Goal: Navigation & Orientation: Find specific page/section

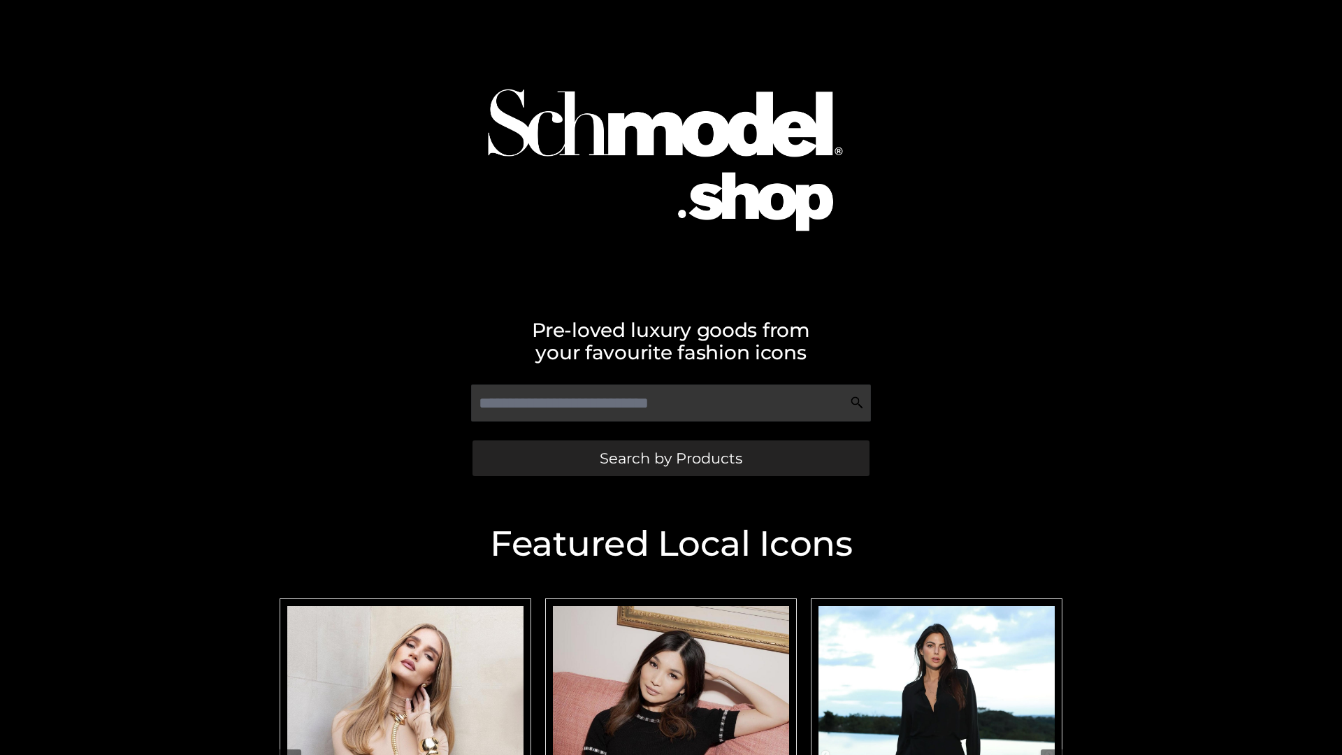
click at [671, 458] on span "Search by Products" at bounding box center [671, 458] width 143 height 15
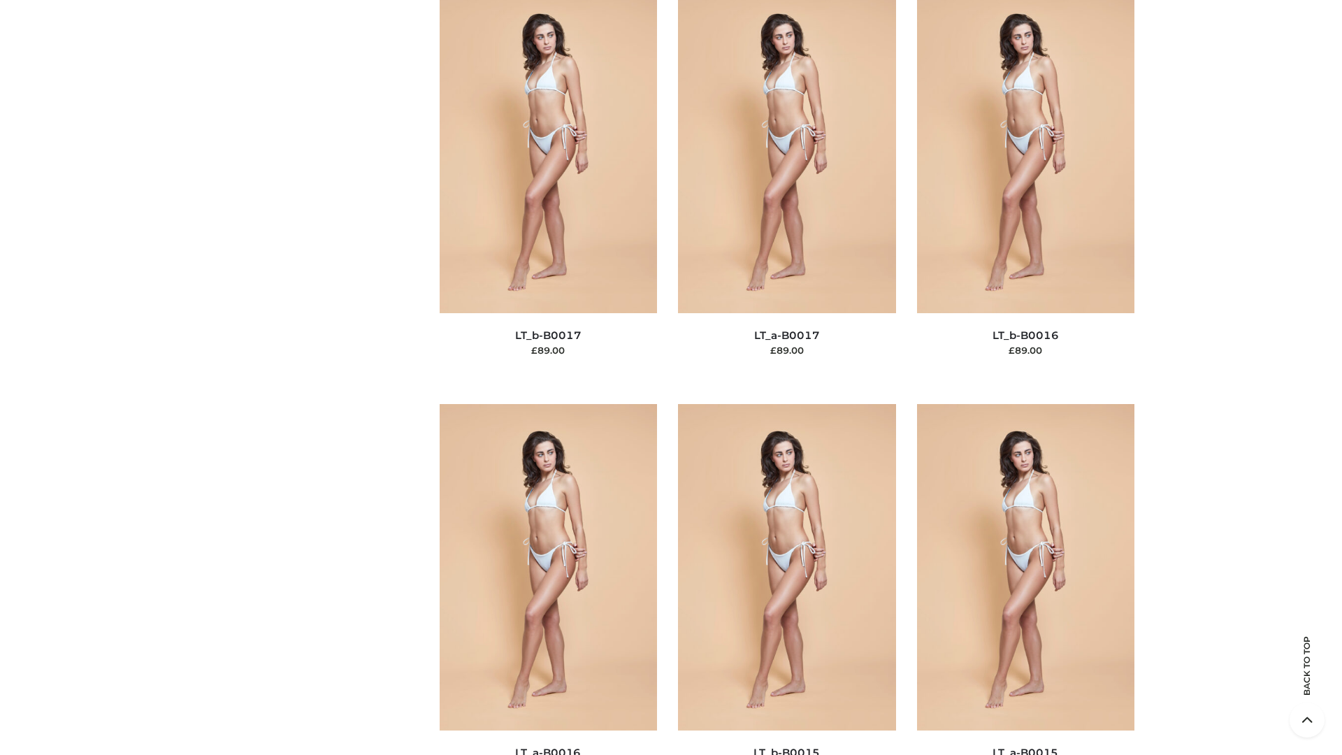
scroll to position [4595, 0]
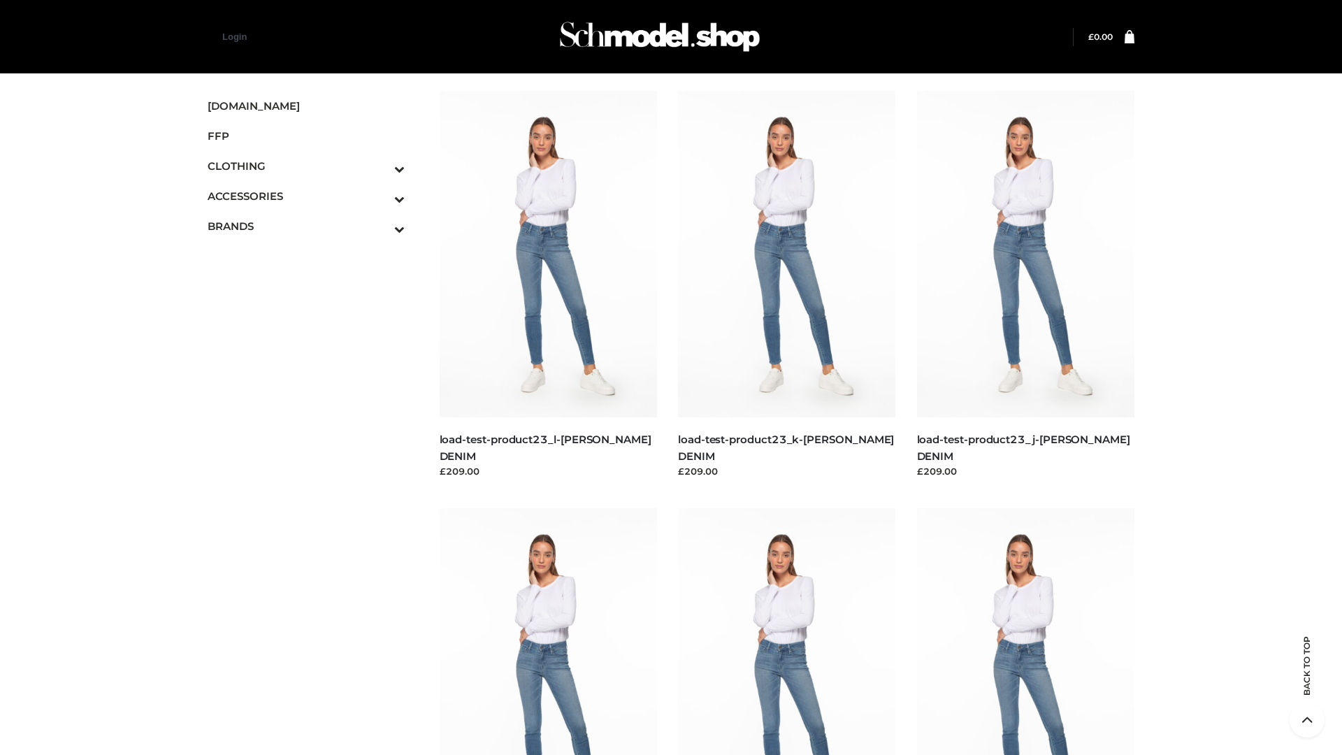
scroll to position [1226, 0]
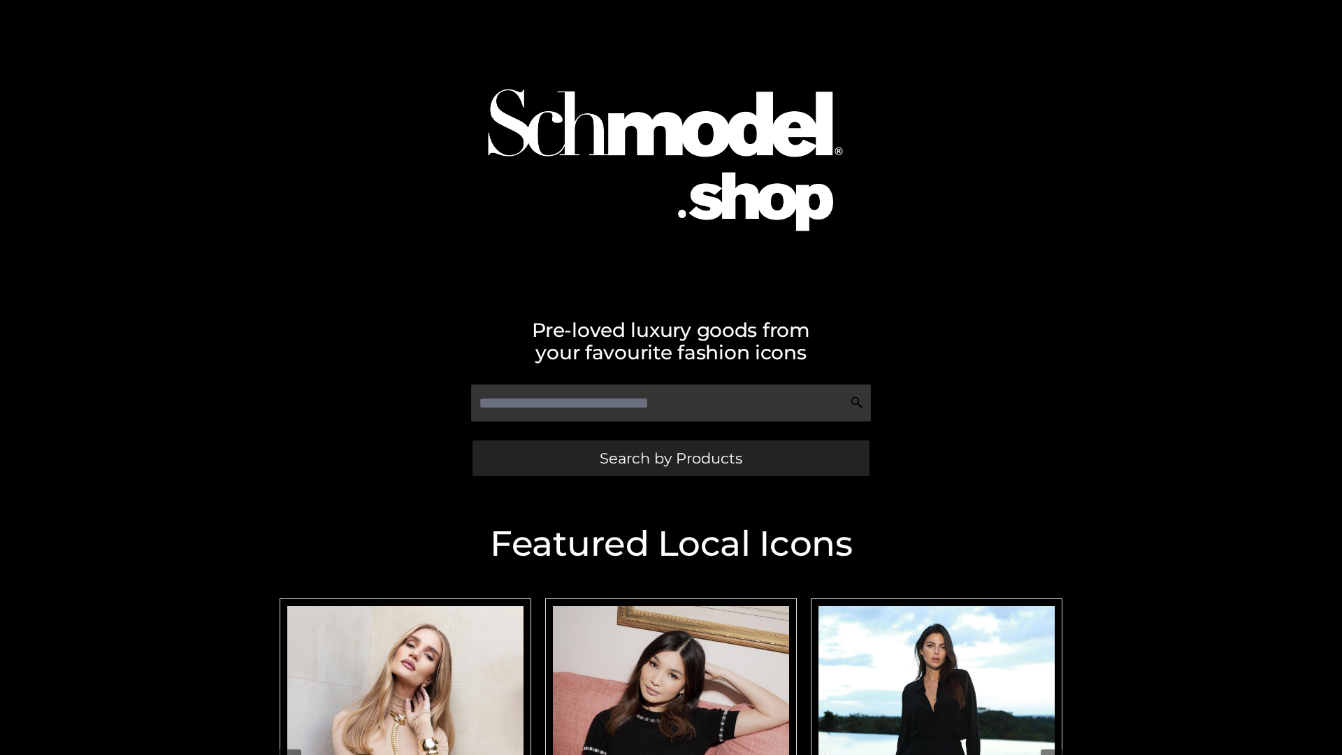
click at [671, 458] on span "Search by Products" at bounding box center [671, 458] width 143 height 15
